Goal: Communication & Community: Participate in discussion

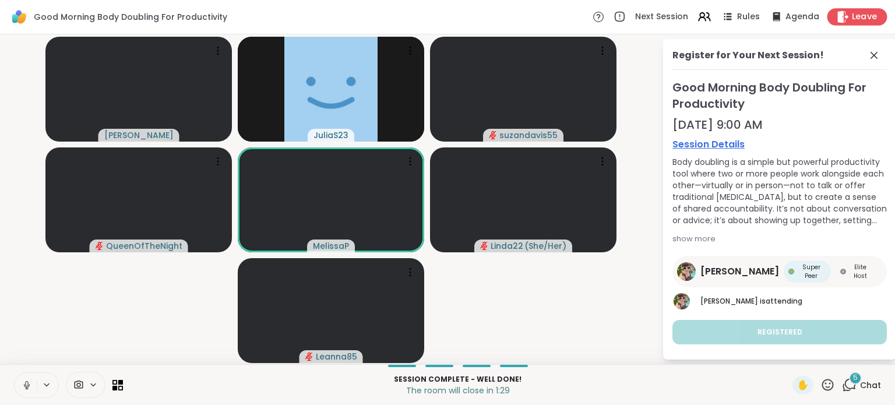
click at [851, 13] on span "Leave" at bounding box center [864, 17] width 26 height 12
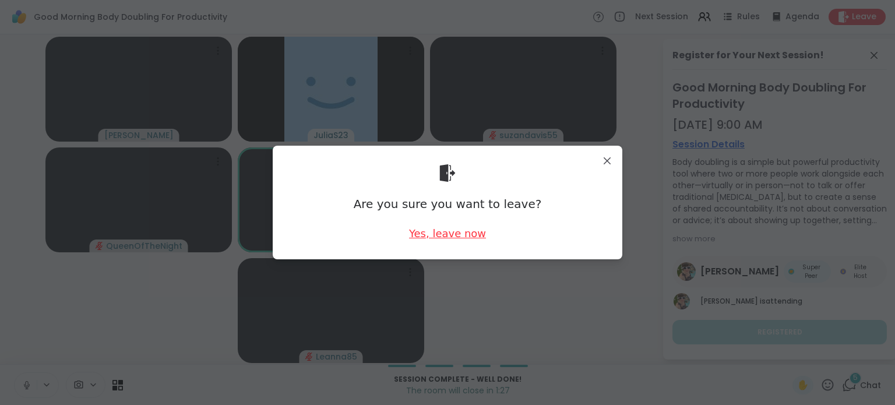
click at [446, 240] on div "Yes, leave now" at bounding box center [447, 233] width 77 height 15
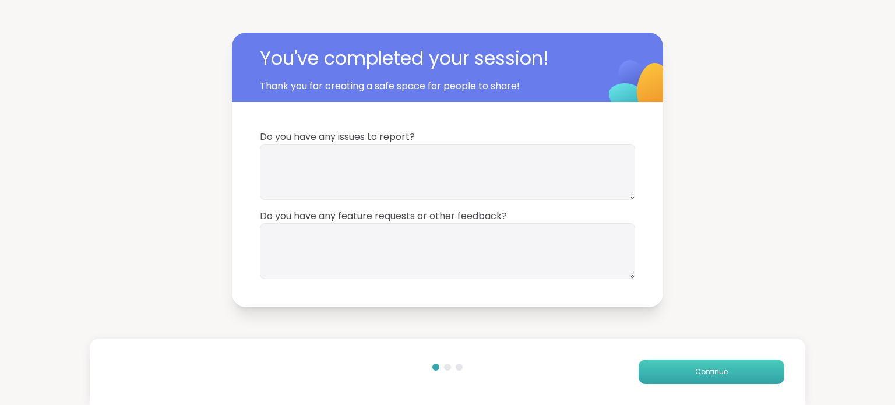
click at [696, 372] on span "Continue" at bounding box center [711, 371] width 33 height 10
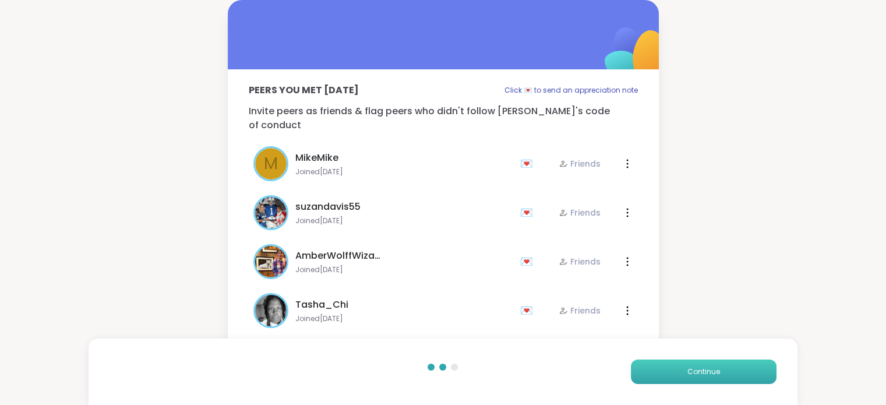
click at [696, 372] on span "Continue" at bounding box center [703, 371] width 33 height 10
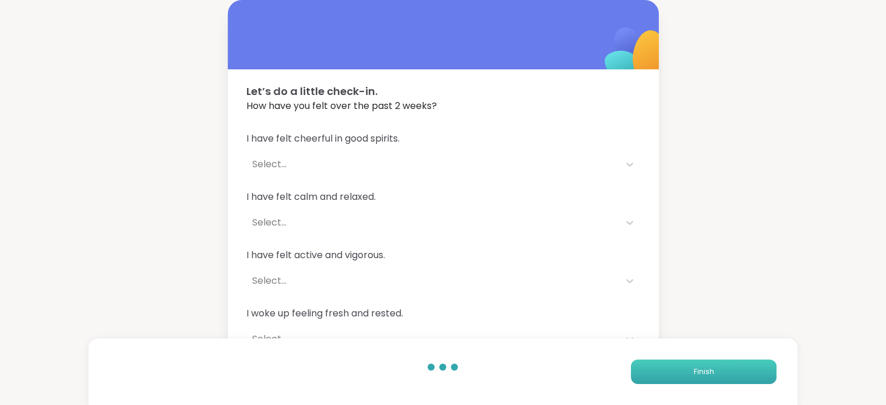
click at [696, 372] on span "Finish" at bounding box center [703, 371] width 20 height 10
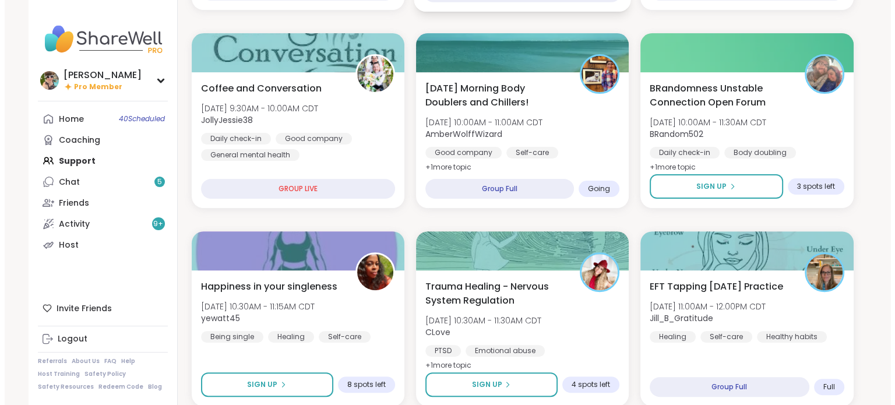
scroll to position [330, 0]
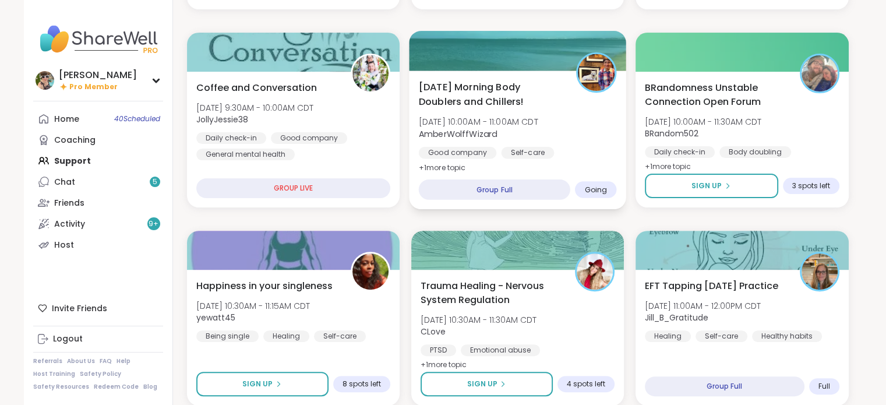
click at [515, 91] on span "[DATE] Morning Body Doublers and Chillers!" at bounding box center [490, 94] width 144 height 29
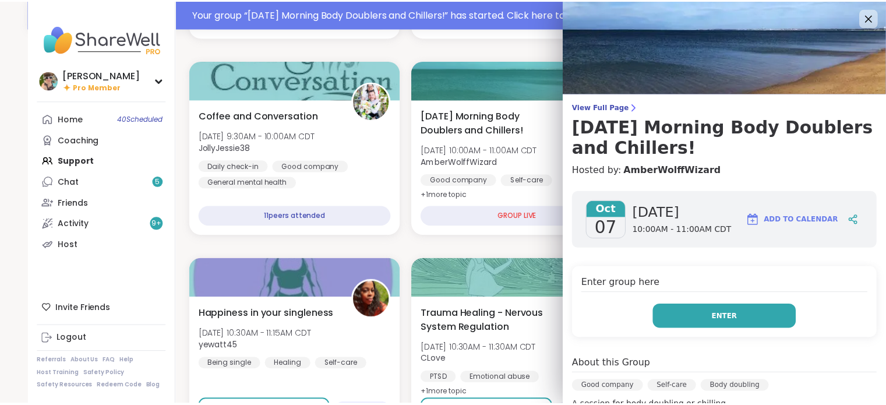
scroll to position [358, 0]
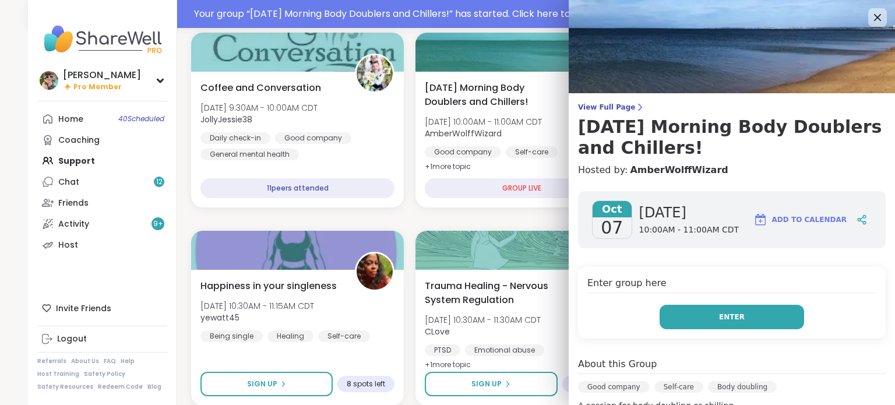
click at [761, 316] on button "Enter" at bounding box center [731, 317] width 144 height 24
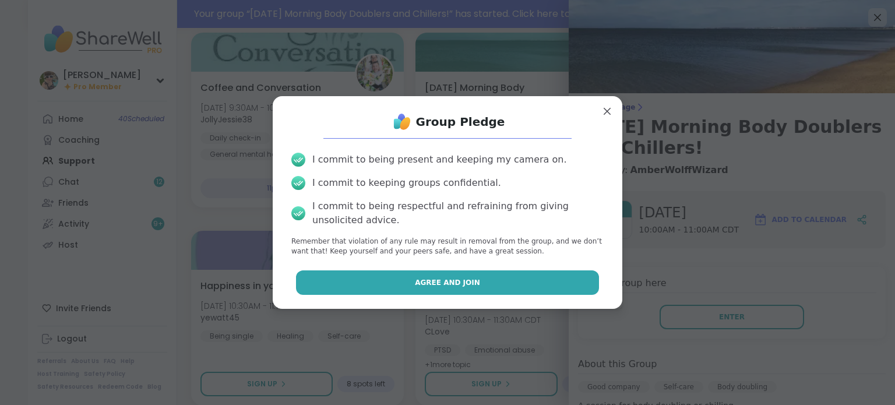
click at [445, 277] on span "Agree and Join" at bounding box center [447, 282] width 65 height 10
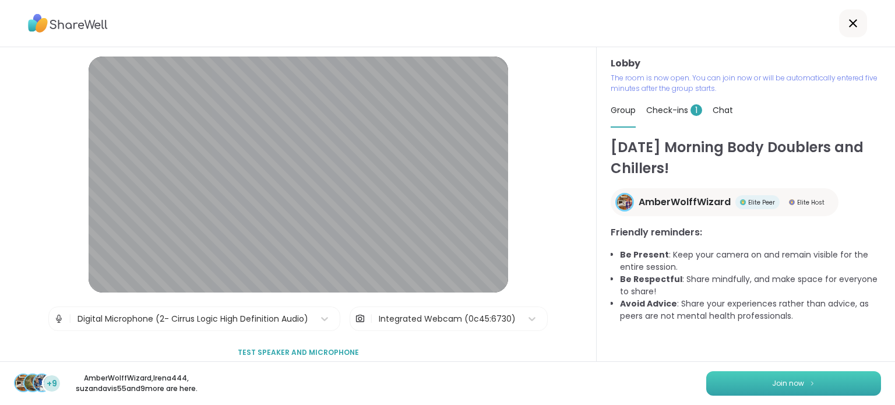
click at [717, 377] on button "Join now" at bounding box center [793, 383] width 175 height 24
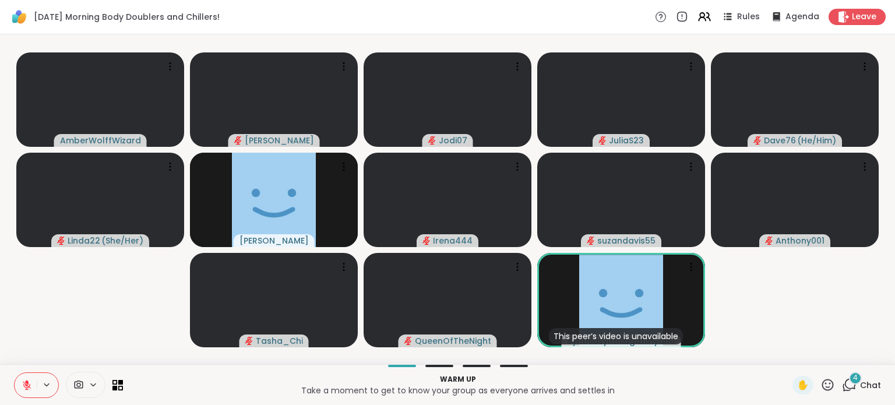
click at [853, 377] on span "4" at bounding box center [855, 378] width 5 height 10
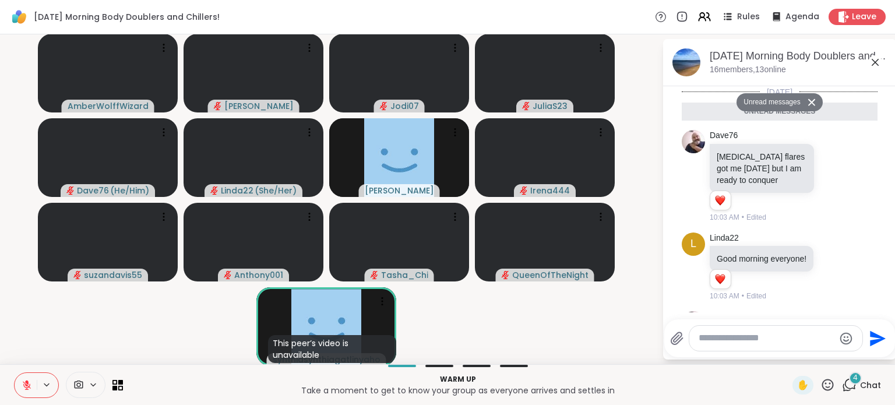
scroll to position [215, 0]
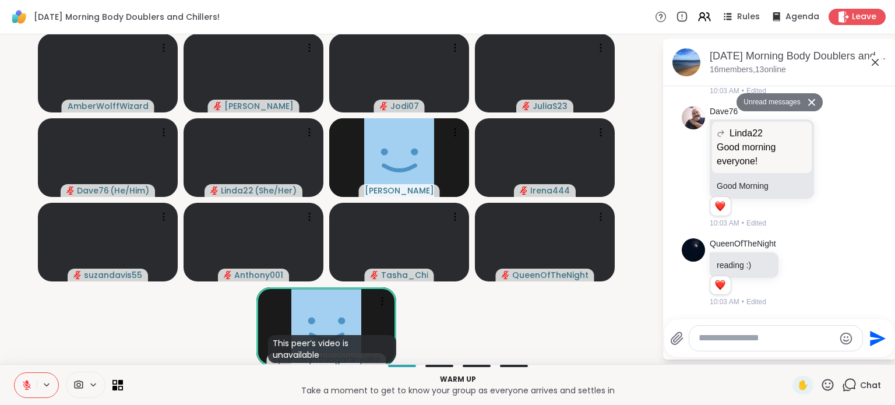
click at [776, 336] on textarea "Type your message" at bounding box center [766, 338] width 136 height 12
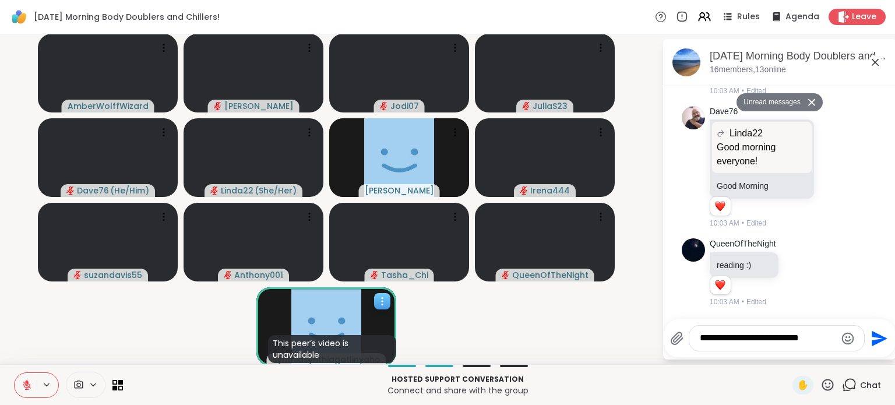
type textarea "**********"
click at [350, 356] on div "This peer’s video is unavailable" at bounding box center [332, 349] width 128 height 28
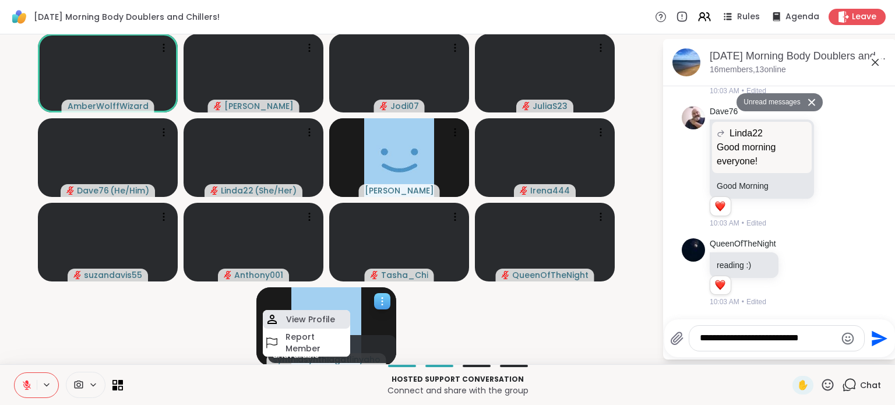
click at [300, 322] on h4 "View Profile" at bounding box center [310, 319] width 49 height 12
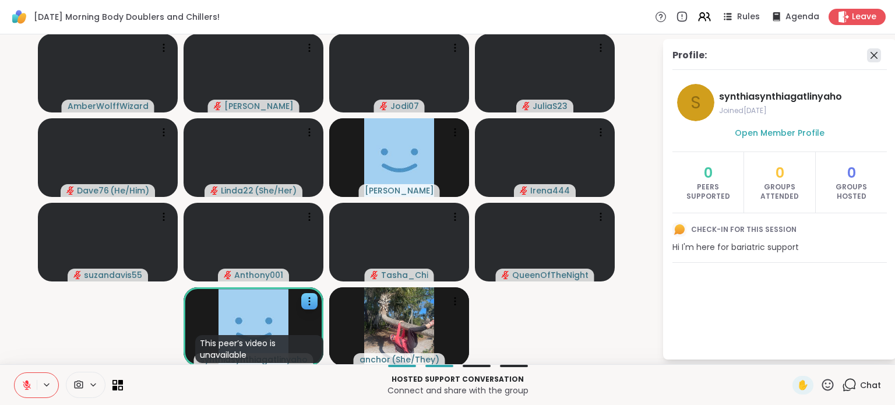
click at [868, 53] on icon at bounding box center [874, 55] width 14 height 14
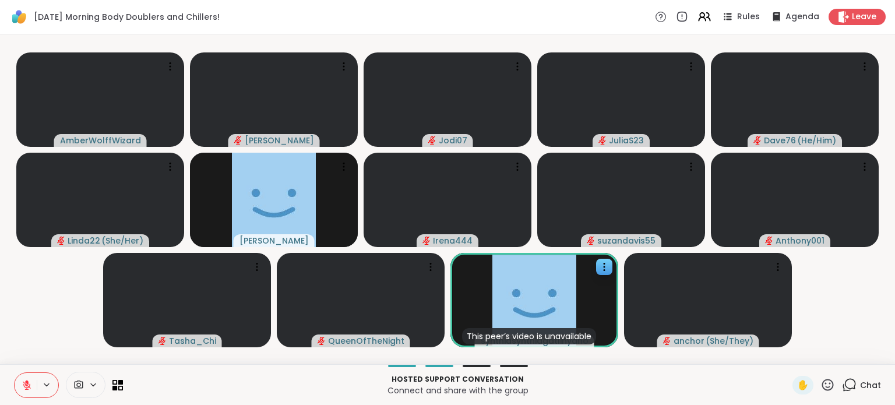
click at [861, 377] on div "Chat" at bounding box center [861, 385] width 39 height 19
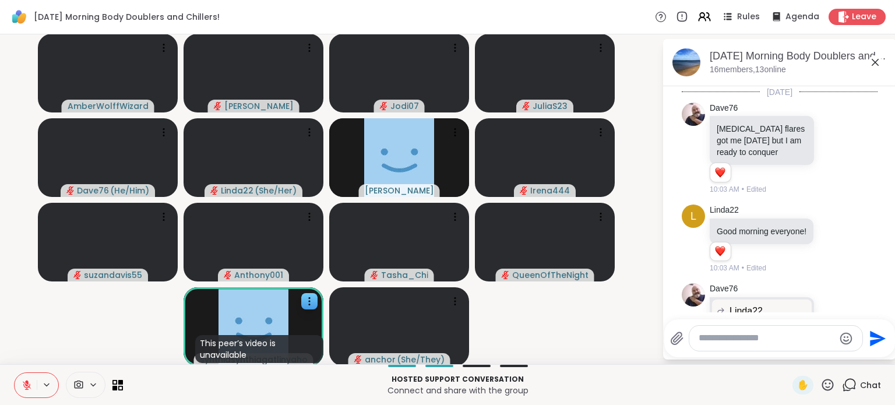
scroll to position [187, 0]
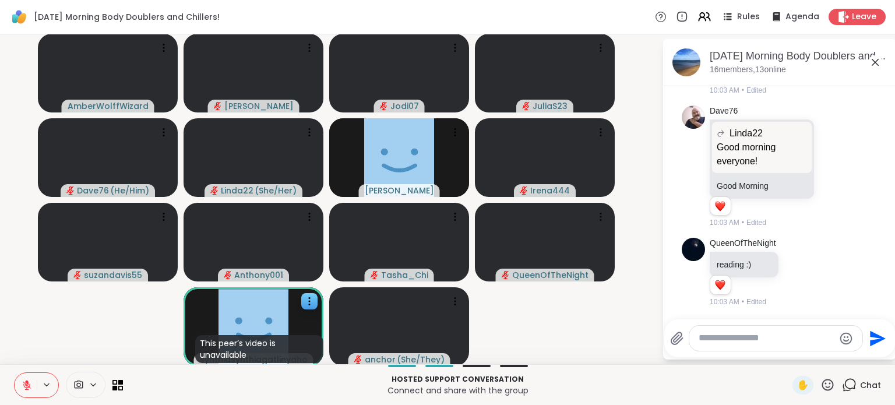
click at [773, 335] on textarea "Type your message" at bounding box center [766, 338] width 136 height 12
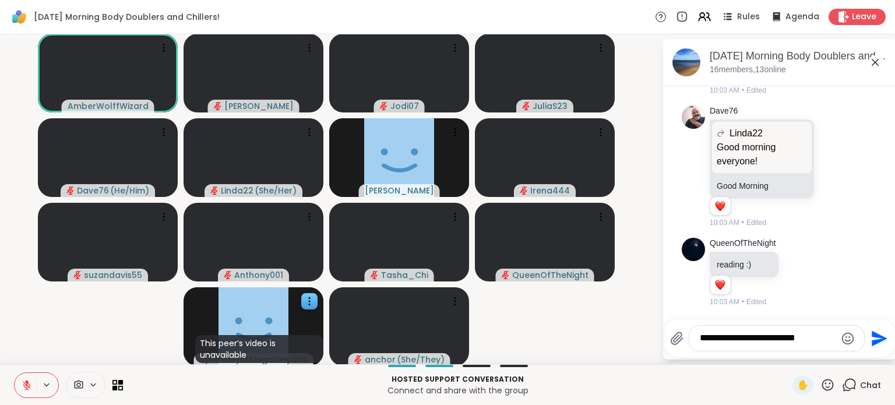
type textarea "**********"
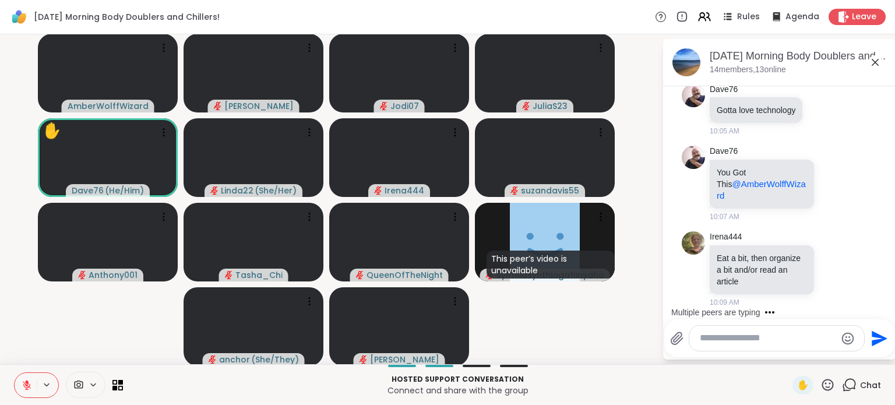
scroll to position [618, 0]
